Goal: Information Seeking & Learning: Find contact information

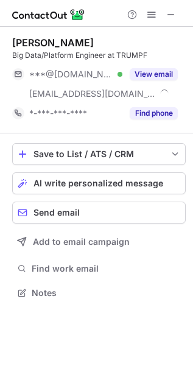
scroll to position [284, 193]
click at [144, 107] on button "Find phone" at bounding box center [154, 113] width 48 height 12
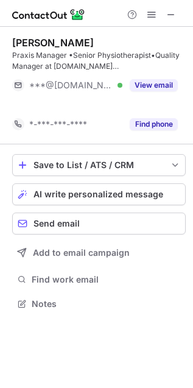
scroll to position [276, 193]
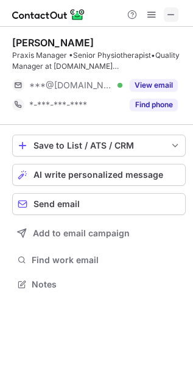
click at [172, 13] on span at bounding box center [171, 15] width 10 height 10
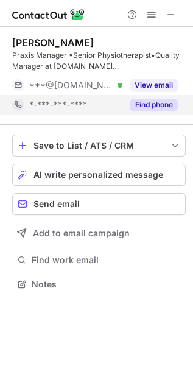
click at [172, 114] on div "Find phone" at bounding box center [149, 104] width 55 height 19
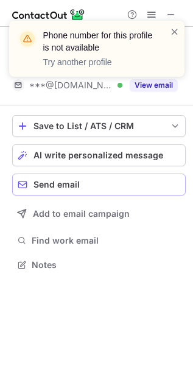
scroll to position [256, 193]
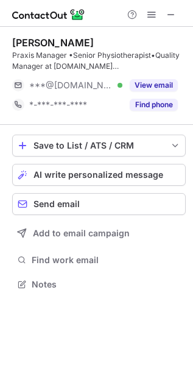
scroll to position [276, 193]
click at [175, 13] on span at bounding box center [171, 15] width 10 height 10
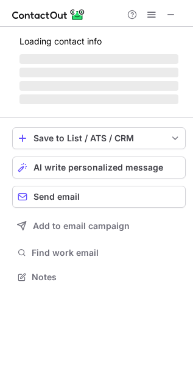
scroll to position [5, 5]
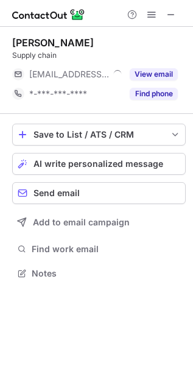
click at [149, 100] on div "Find phone" at bounding box center [149, 93] width 55 height 19
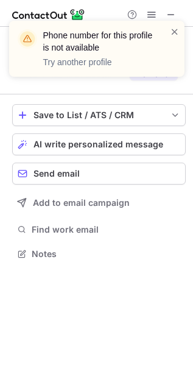
scroll to position [225, 193]
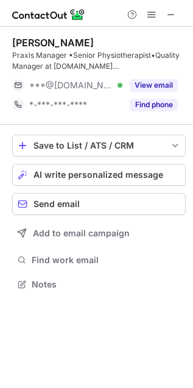
scroll to position [276, 193]
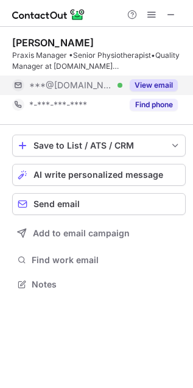
click at [137, 79] on div "View email" at bounding box center [149, 85] width 55 height 19
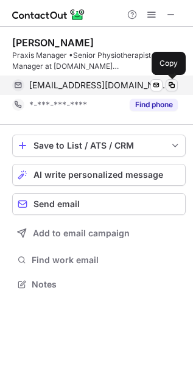
click at [169, 83] on span at bounding box center [172, 85] width 10 height 10
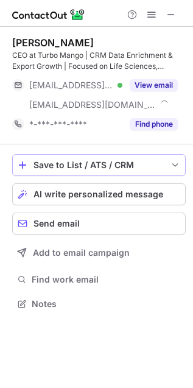
scroll to position [295, 193]
click at [170, 15] on span at bounding box center [171, 15] width 10 height 10
